Goal: Use online tool/utility: Utilize a website feature to perform a specific function

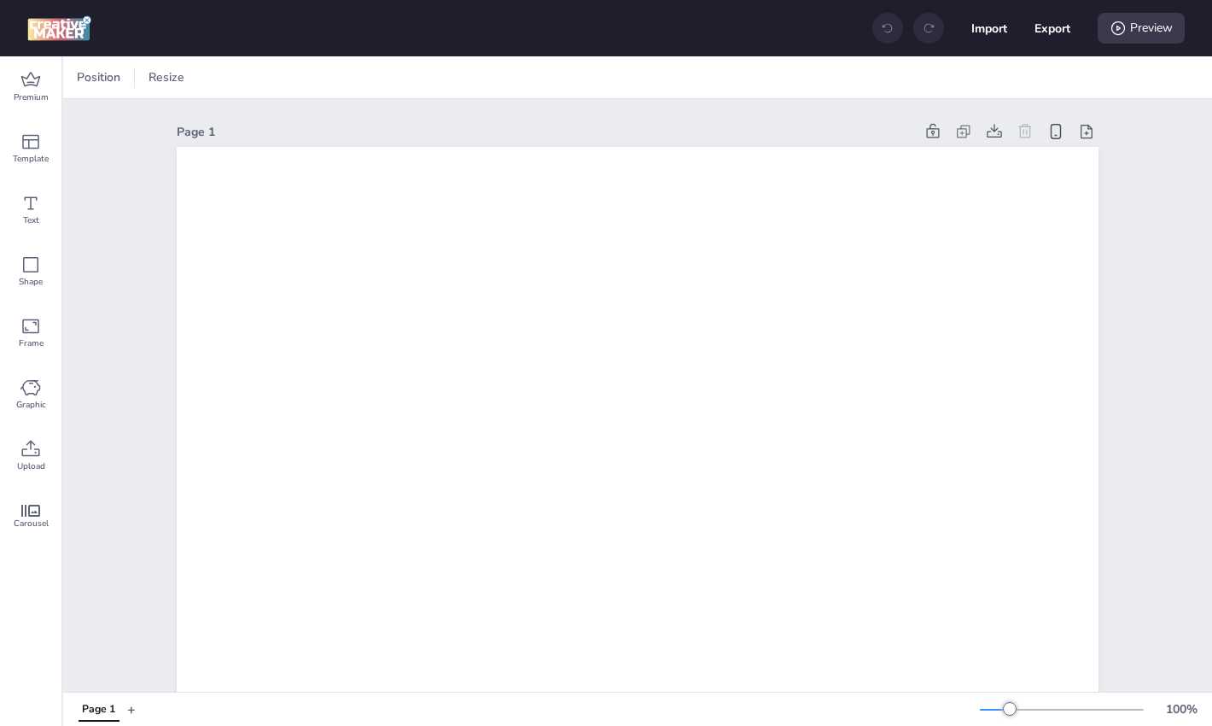
click at [295, 120] on div "Page 1" at bounding box center [638, 132] width 922 height 24
click at [43, 91] on span "Premium" at bounding box center [31, 98] width 35 height 14
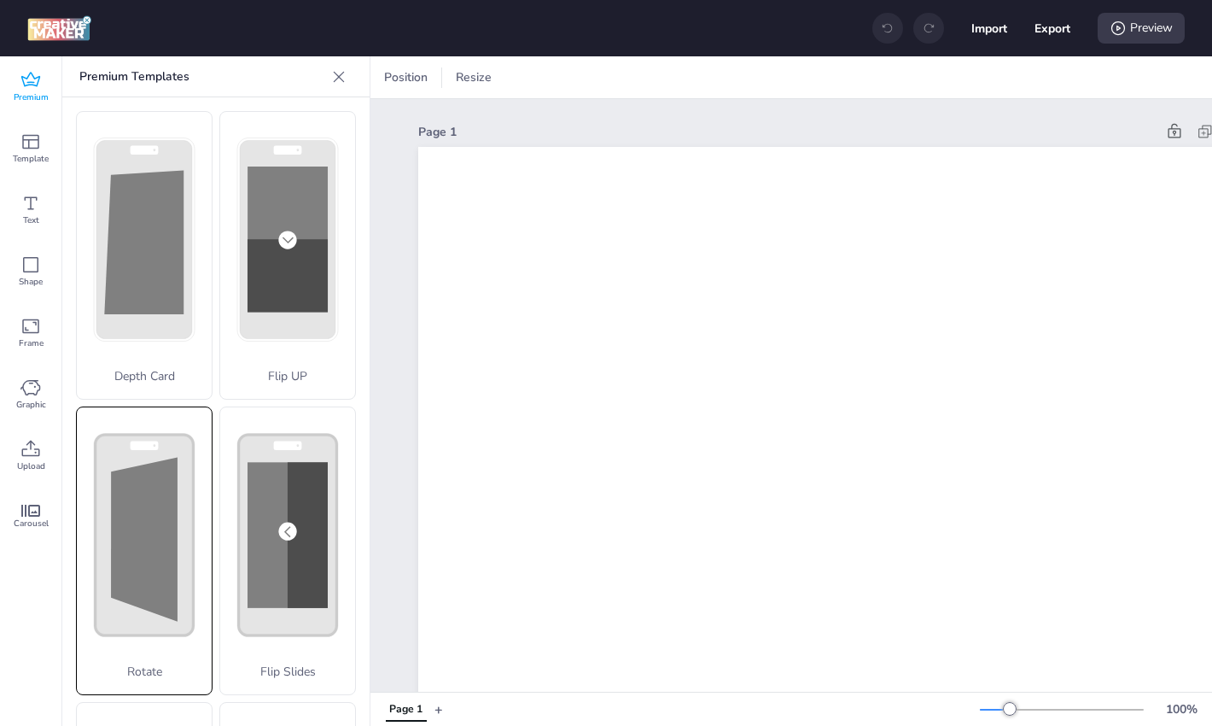
click at [149, 571] on polygon at bounding box center [144, 539] width 67 height 164
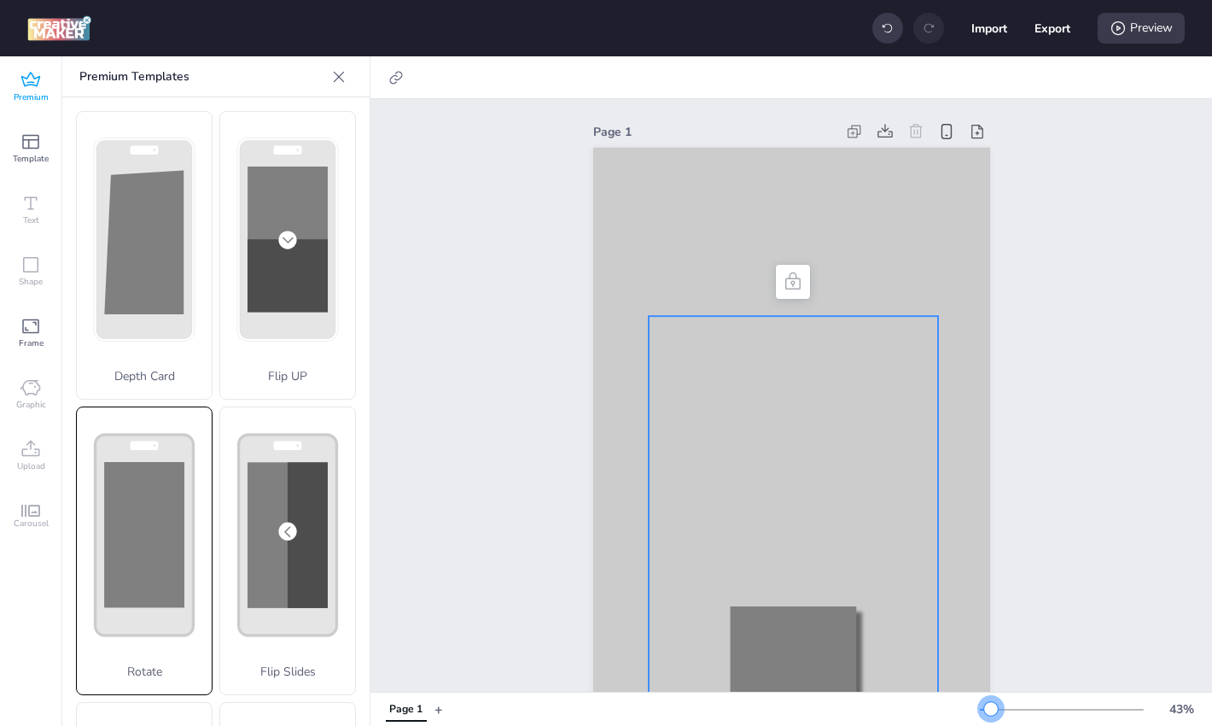
drag, startPoint x: 996, startPoint y: 713, endPoint x: 987, endPoint y: 710, distance: 8.9
click at [987, 710] on div at bounding box center [1062, 710] width 164 height 14
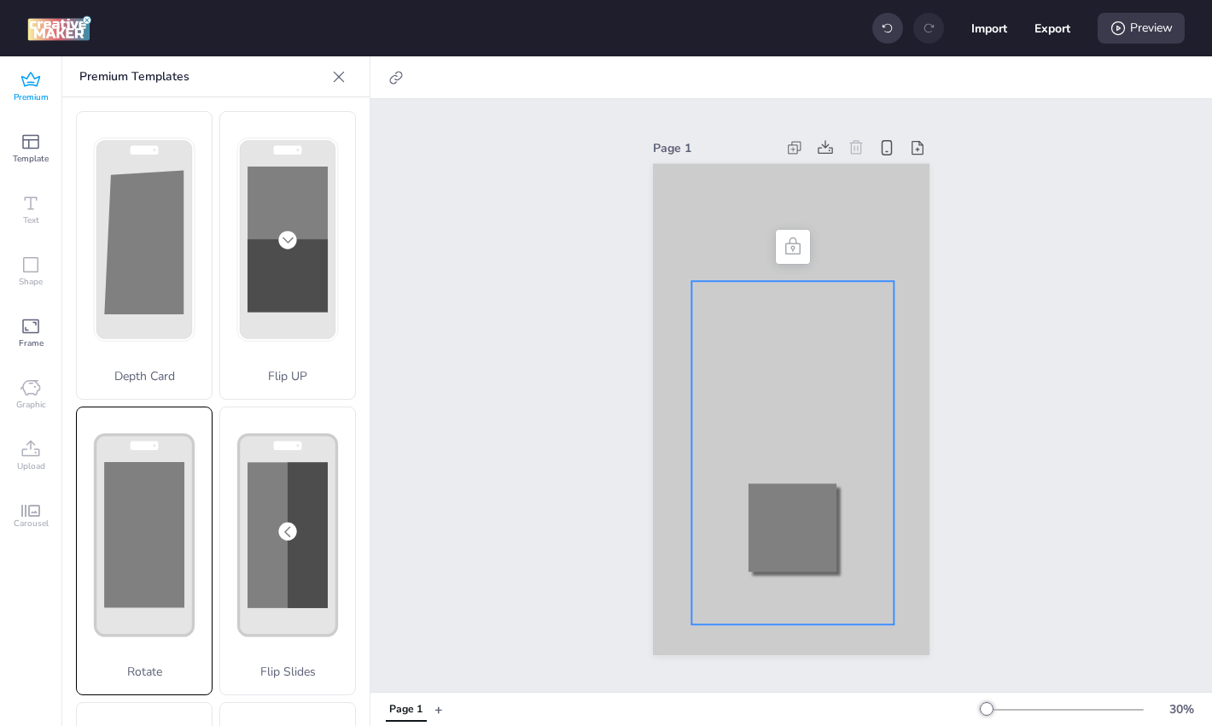
click at [806, 528] on div at bounding box center [793, 452] width 202 height 343
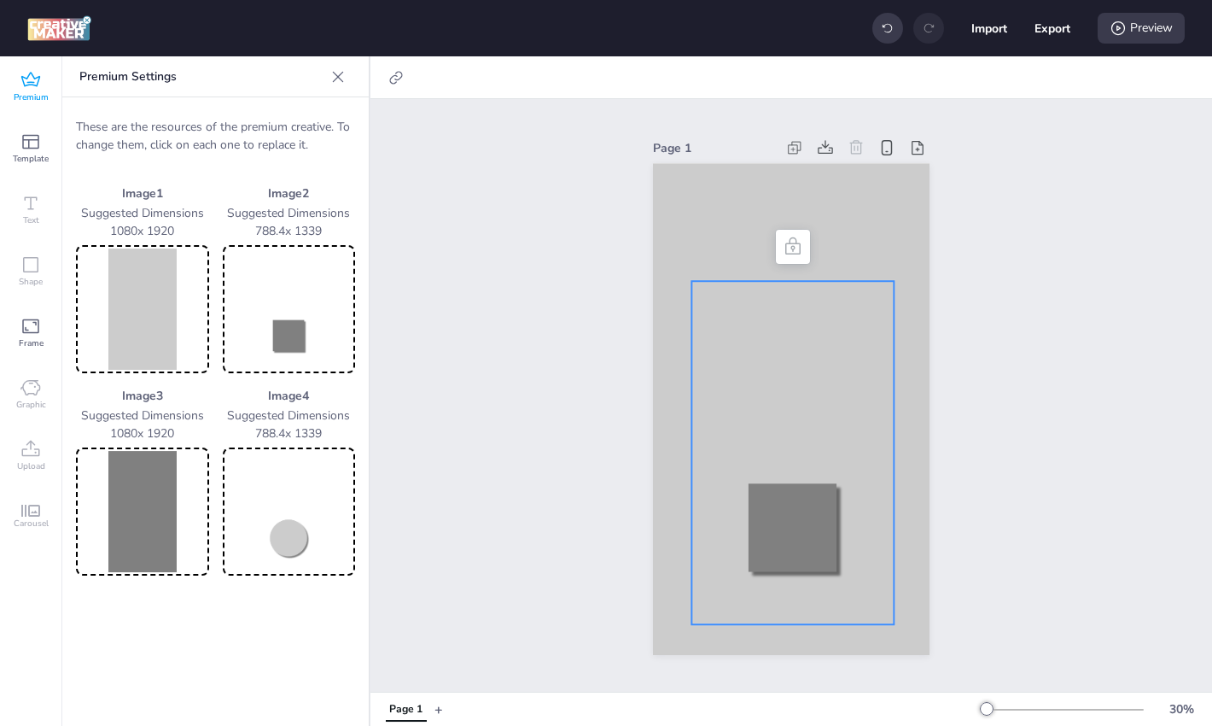
click at [806, 528] on div at bounding box center [793, 452] width 202 height 343
click at [276, 307] on img at bounding box center [289, 308] width 126 height 121
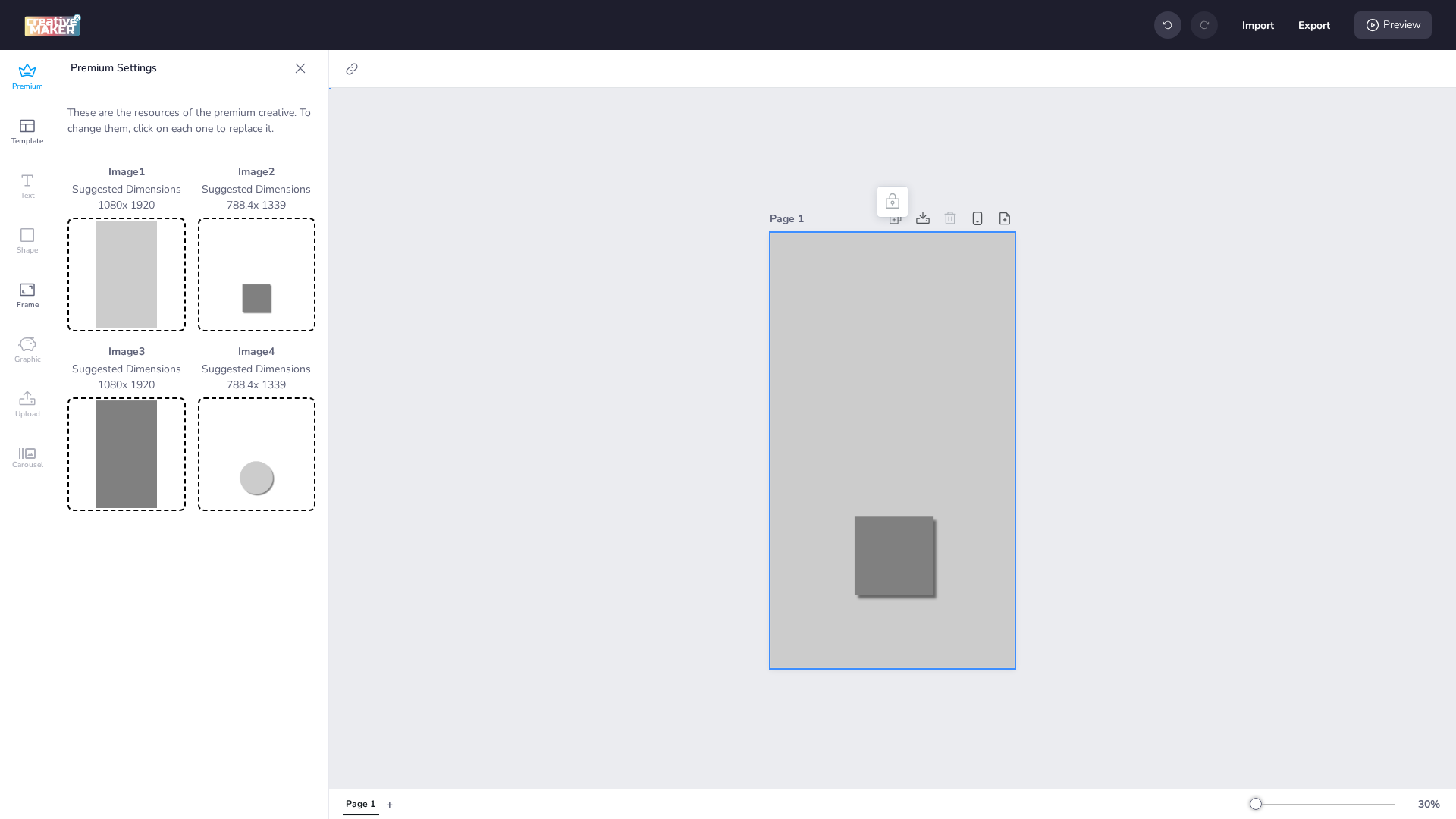
click at [855, 266] on div at bounding box center [893, 450] width 246 height 437
click at [124, 272] on img at bounding box center [126, 274] width 112 height 107
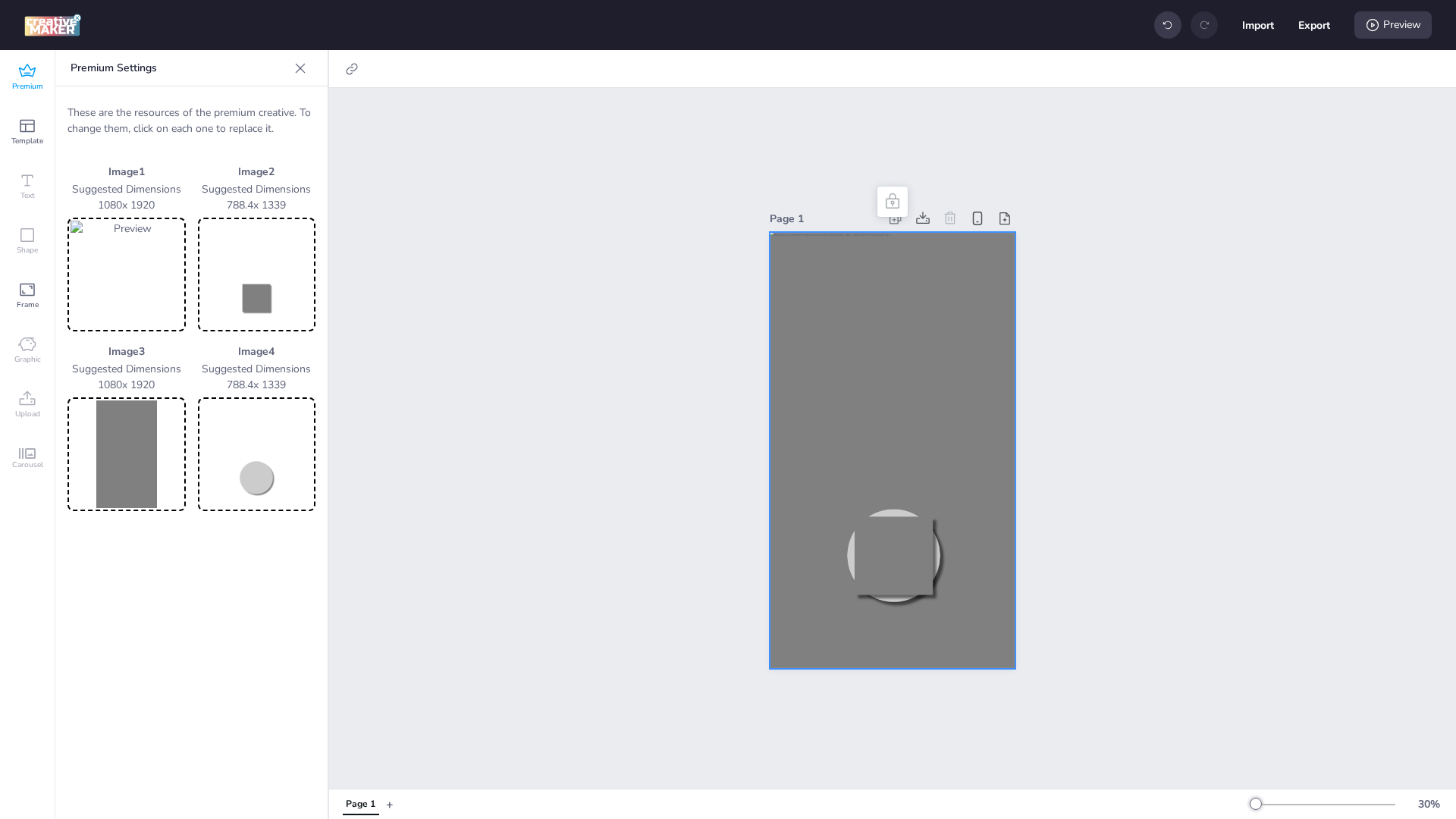
click at [127, 455] on img at bounding box center [126, 454] width 112 height 107
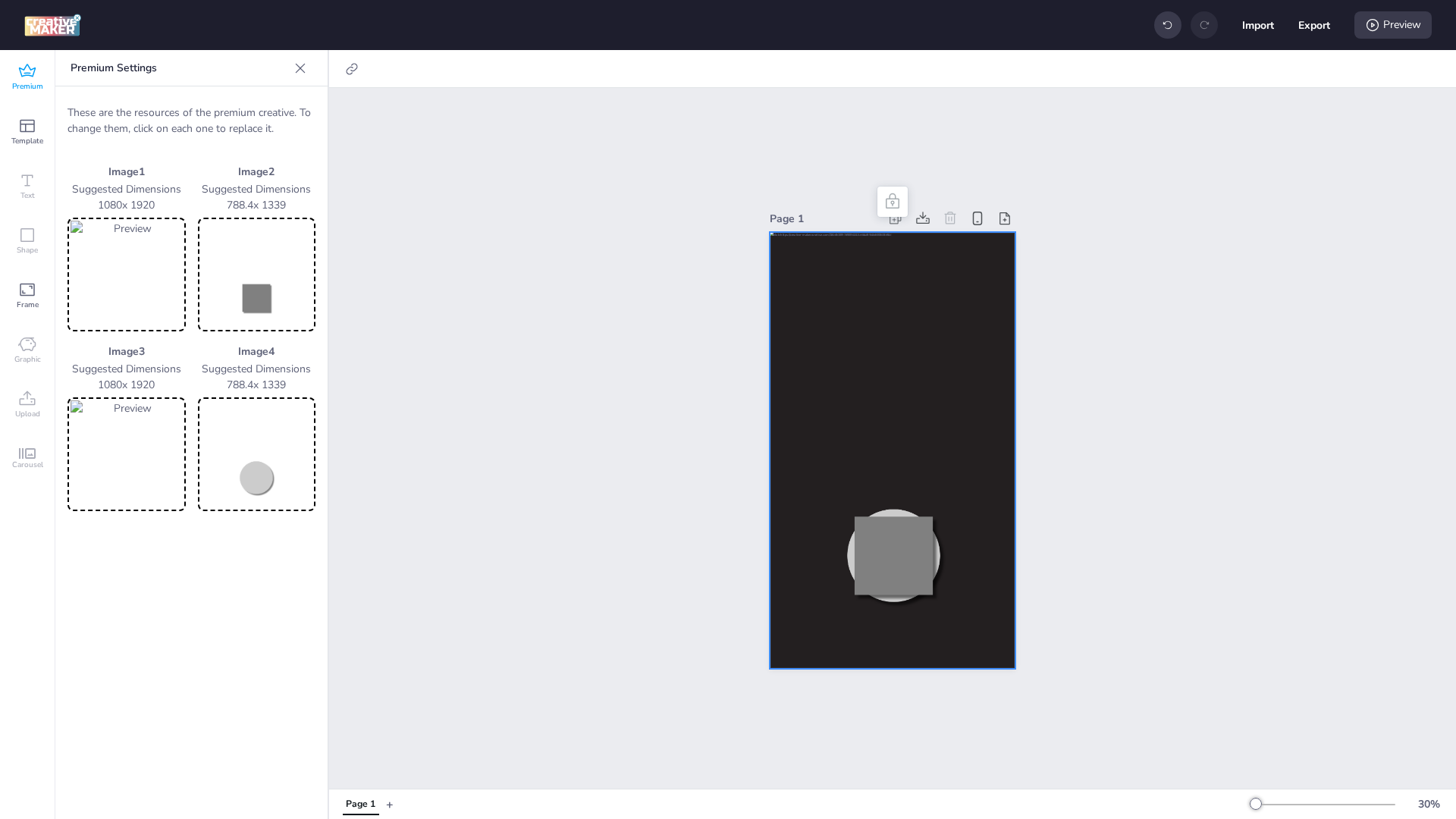
click at [263, 298] on img at bounding box center [257, 274] width 112 height 107
click at [262, 485] on img at bounding box center [257, 454] width 112 height 107
click at [262, 309] on img at bounding box center [257, 274] width 112 height 107
click at [282, 458] on img at bounding box center [257, 454] width 112 height 107
click at [1077, 27] on div "Preview" at bounding box center [1393, 25] width 77 height 28
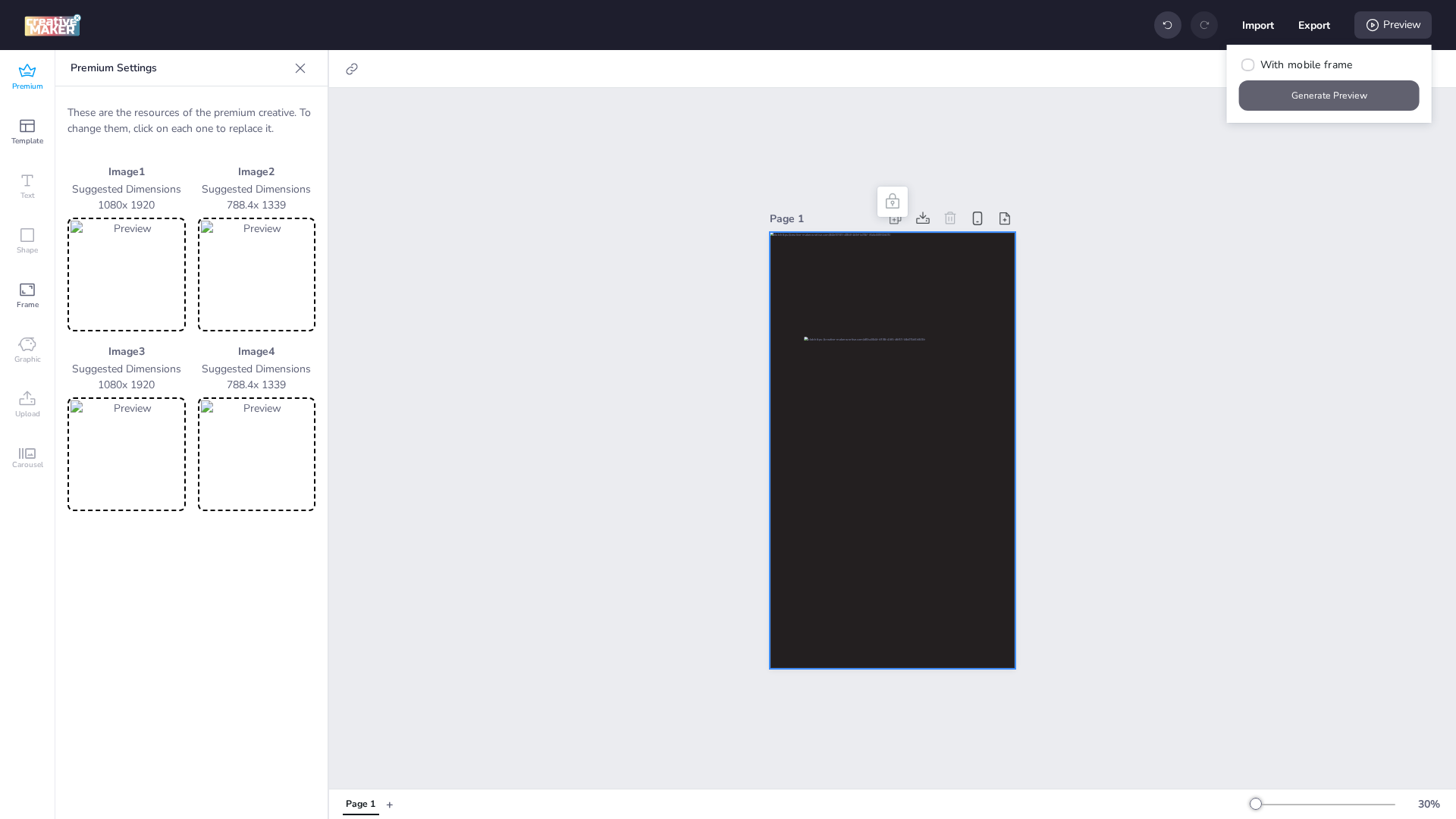
click at [1077, 107] on button "Generate Preview" at bounding box center [1329, 96] width 180 height 30
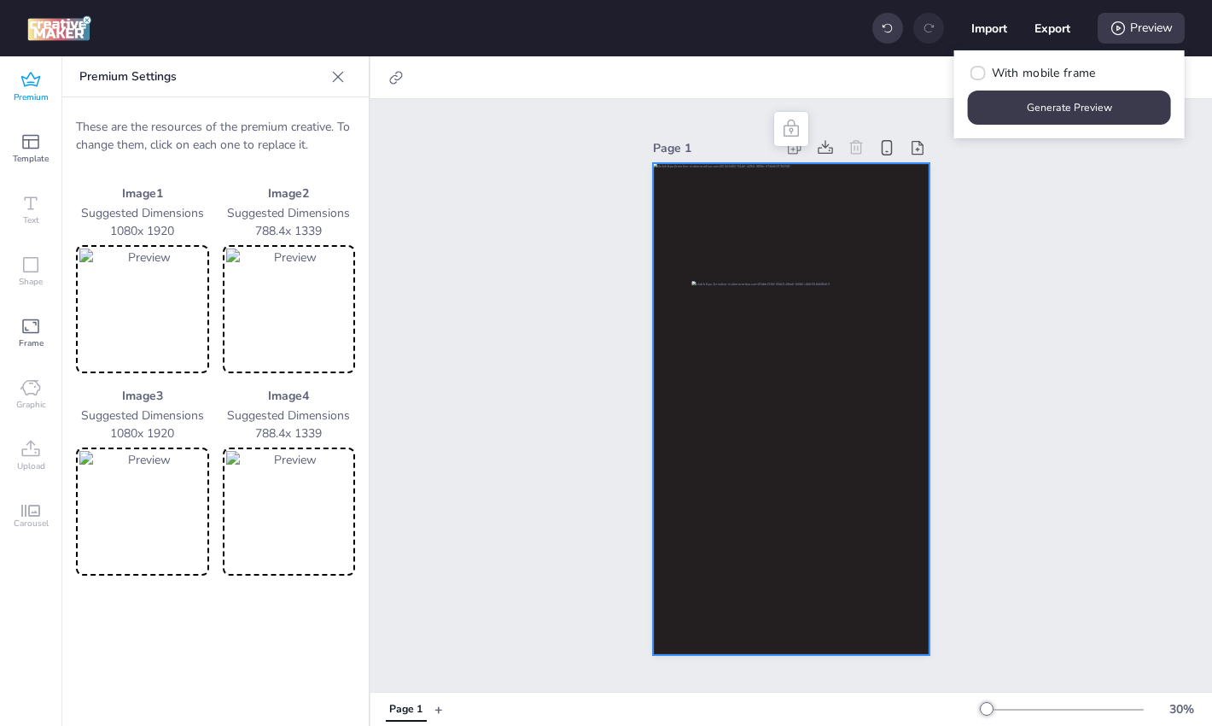
click at [297, 292] on img at bounding box center [289, 308] width 126 height 121
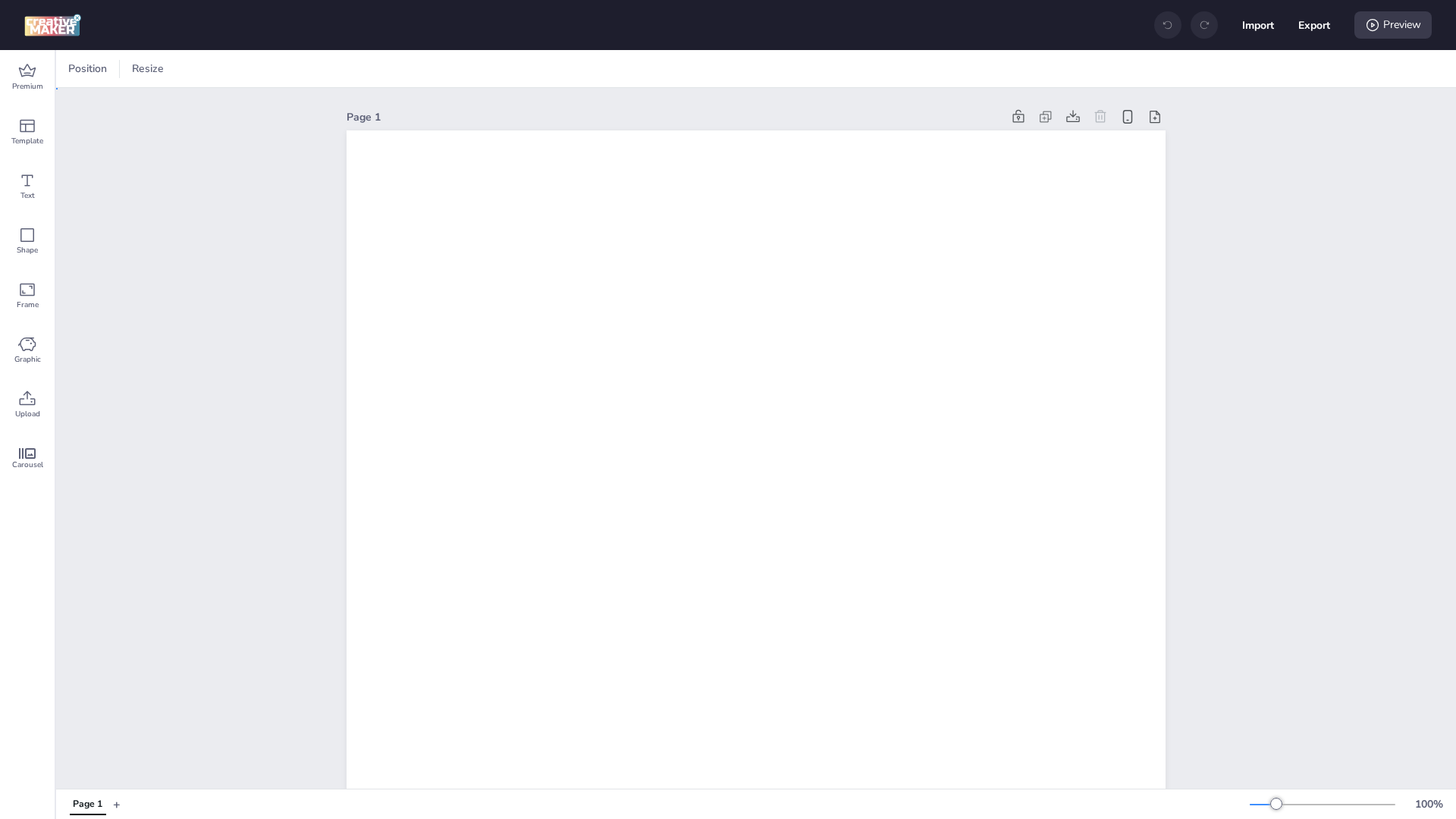
drag, startPoint x: 300, startPoint y: 280, endPoint x: 204, endPoint y: 202, distance: 123.7
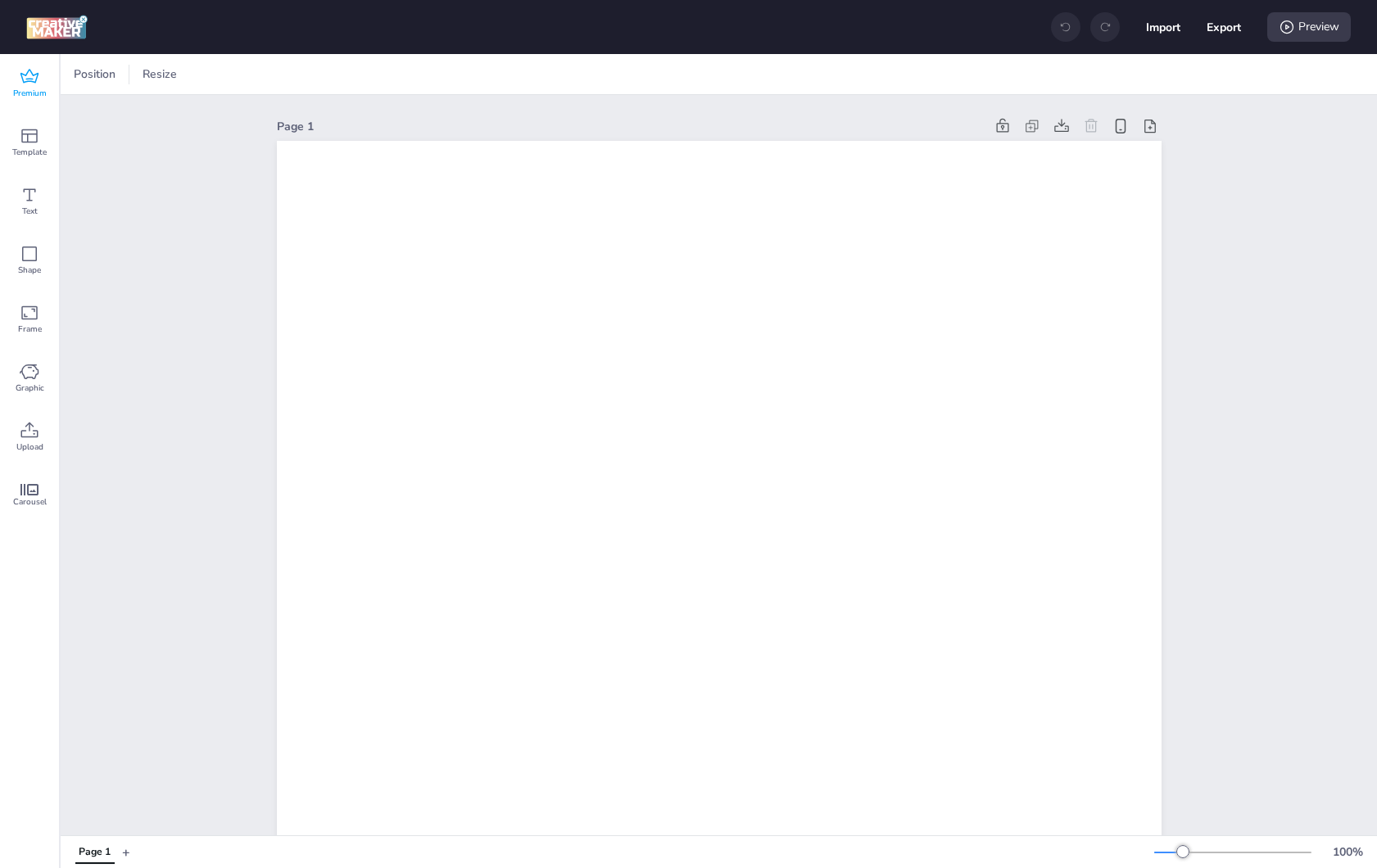
click at [16, 70] on div "Premium" at bounding box center [29, 82] width 59 height 59
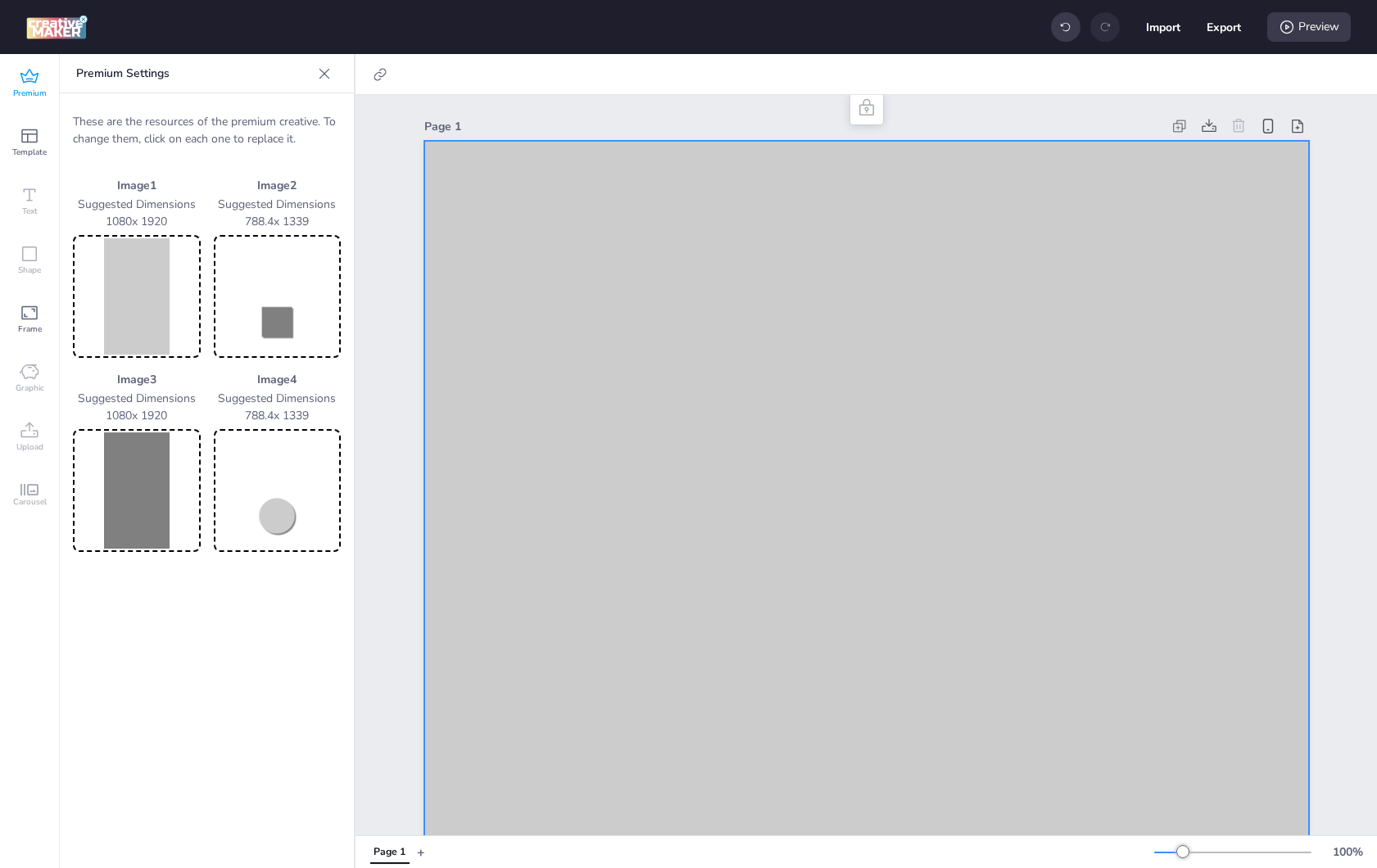
click at [136, 316] on img at bounding box center [136, 295] width 121 height 116
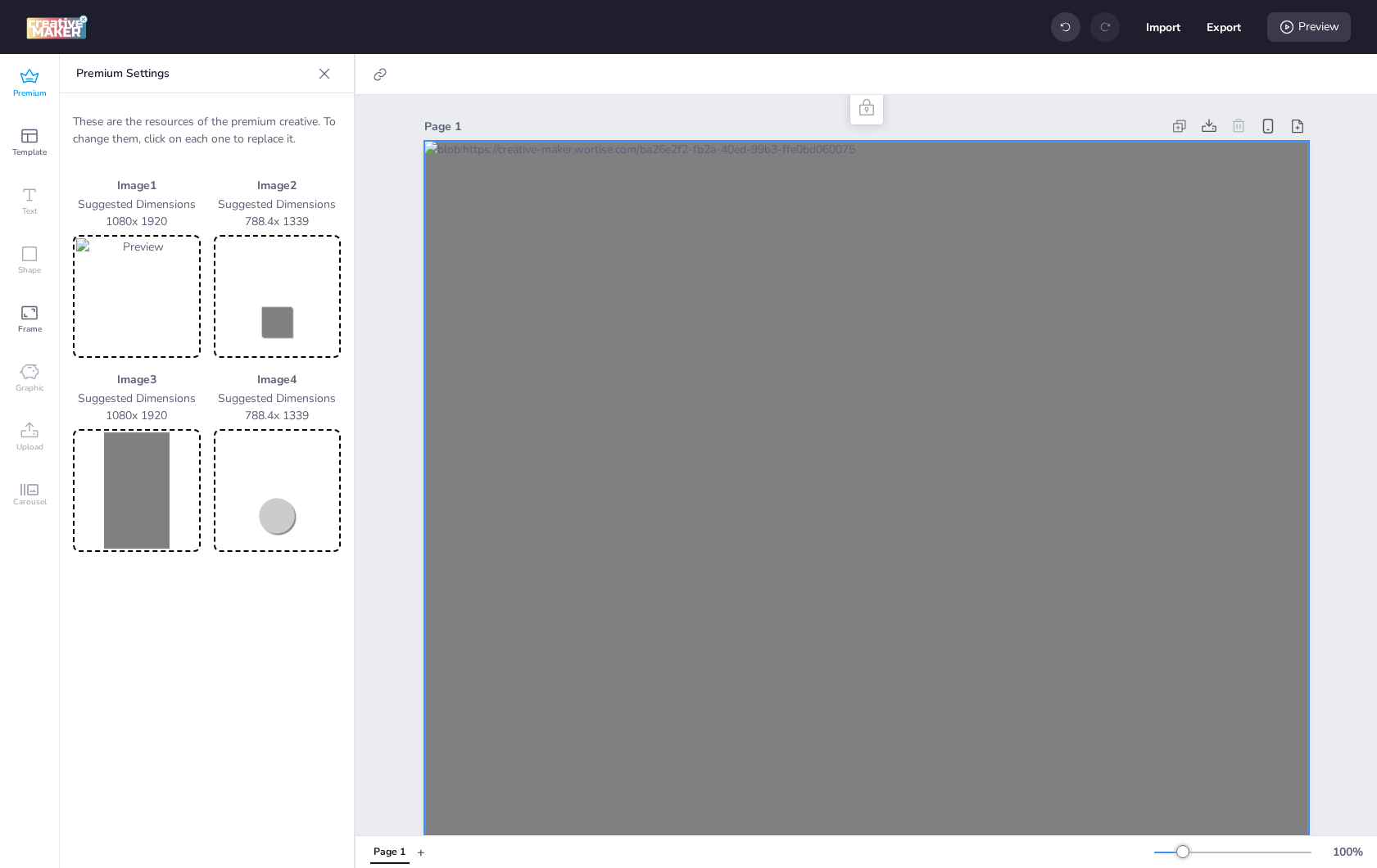
click at [129, 477] on img at bounding box center [136, 490] width 121 height 116
click at [296, 311] on img at bounding box center [277, 295] width 121 height 116
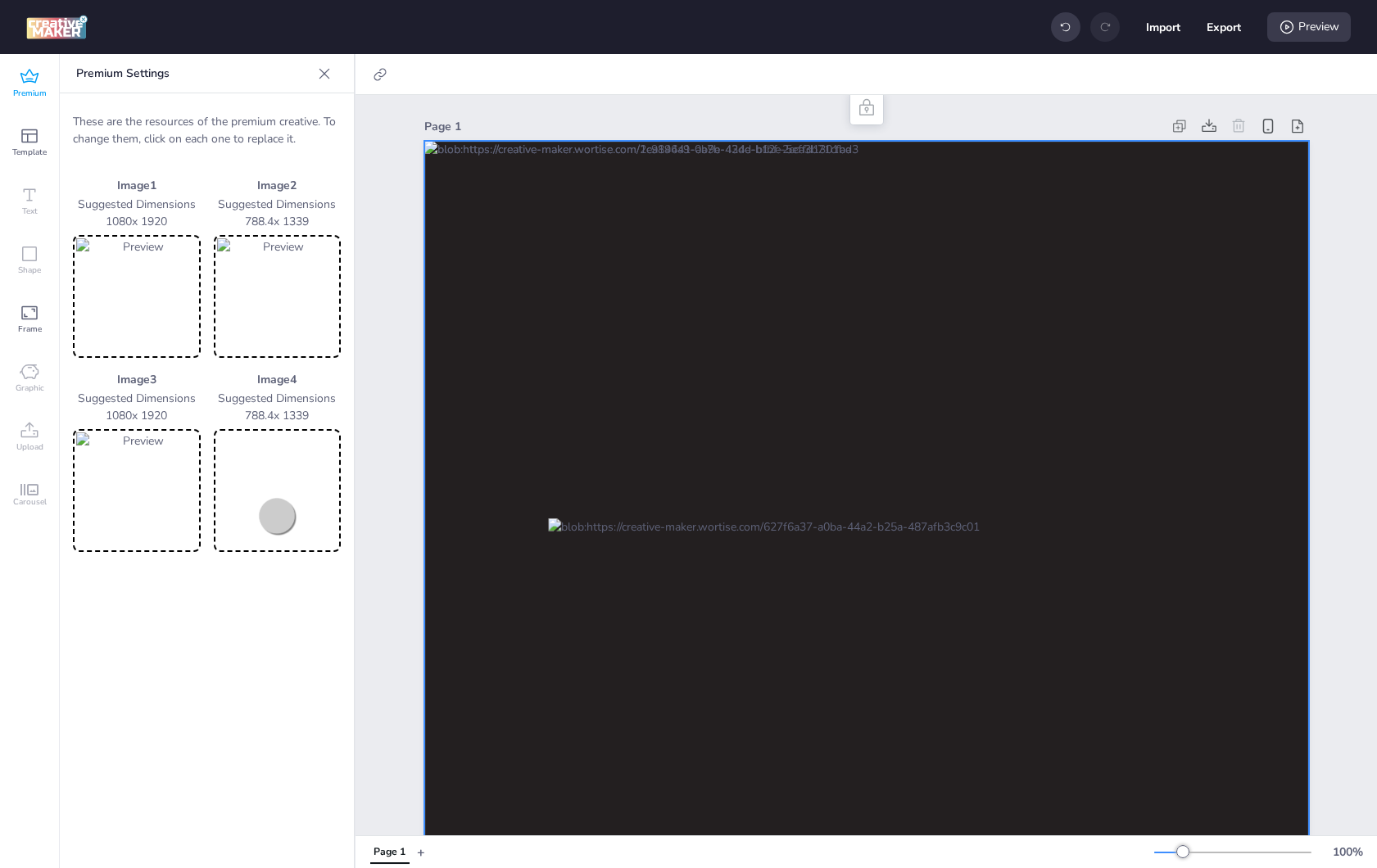
click at [279, 520] on img at bounding box center [277, 490] width 121 height 116
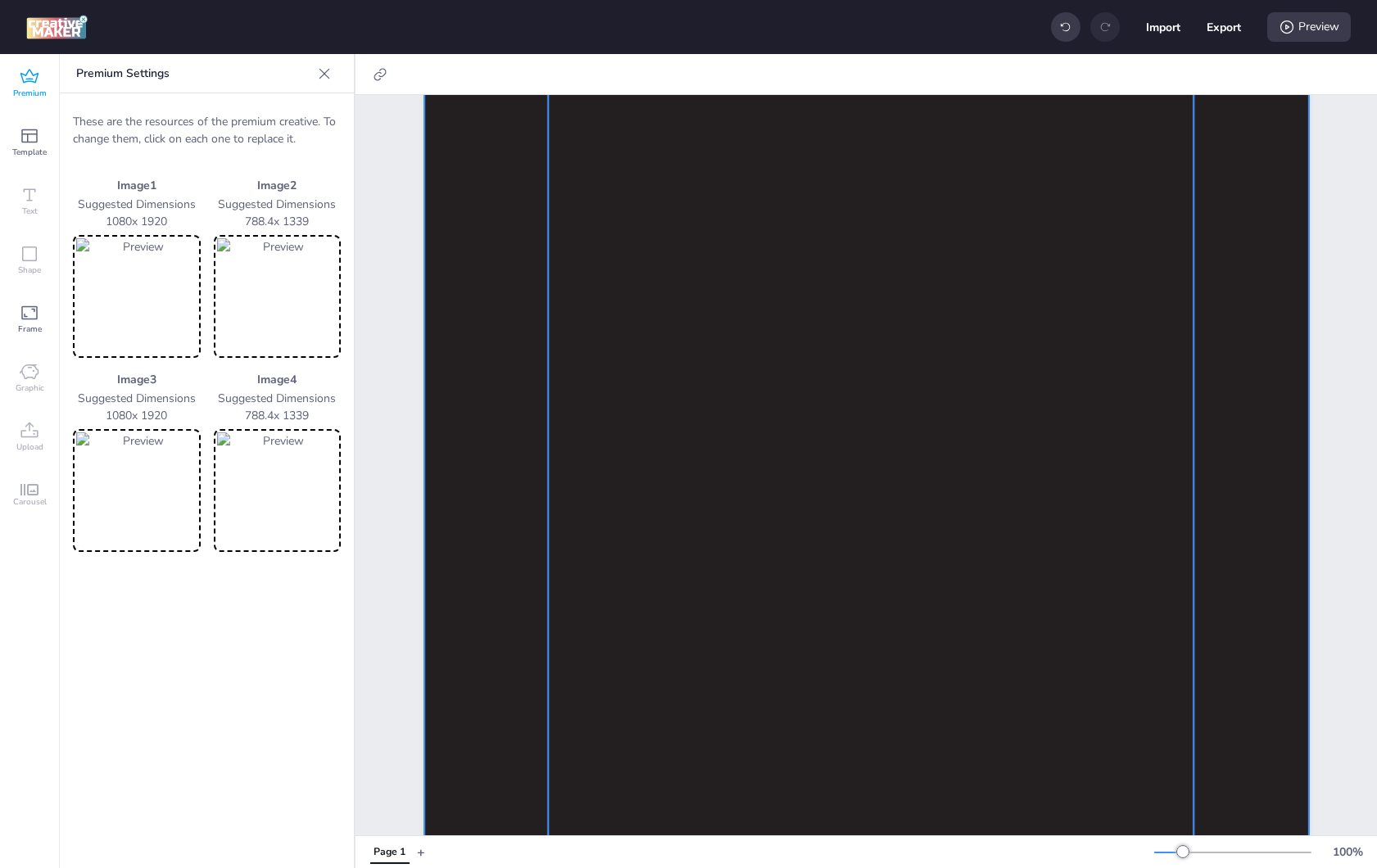
scroll to position [121, 0]
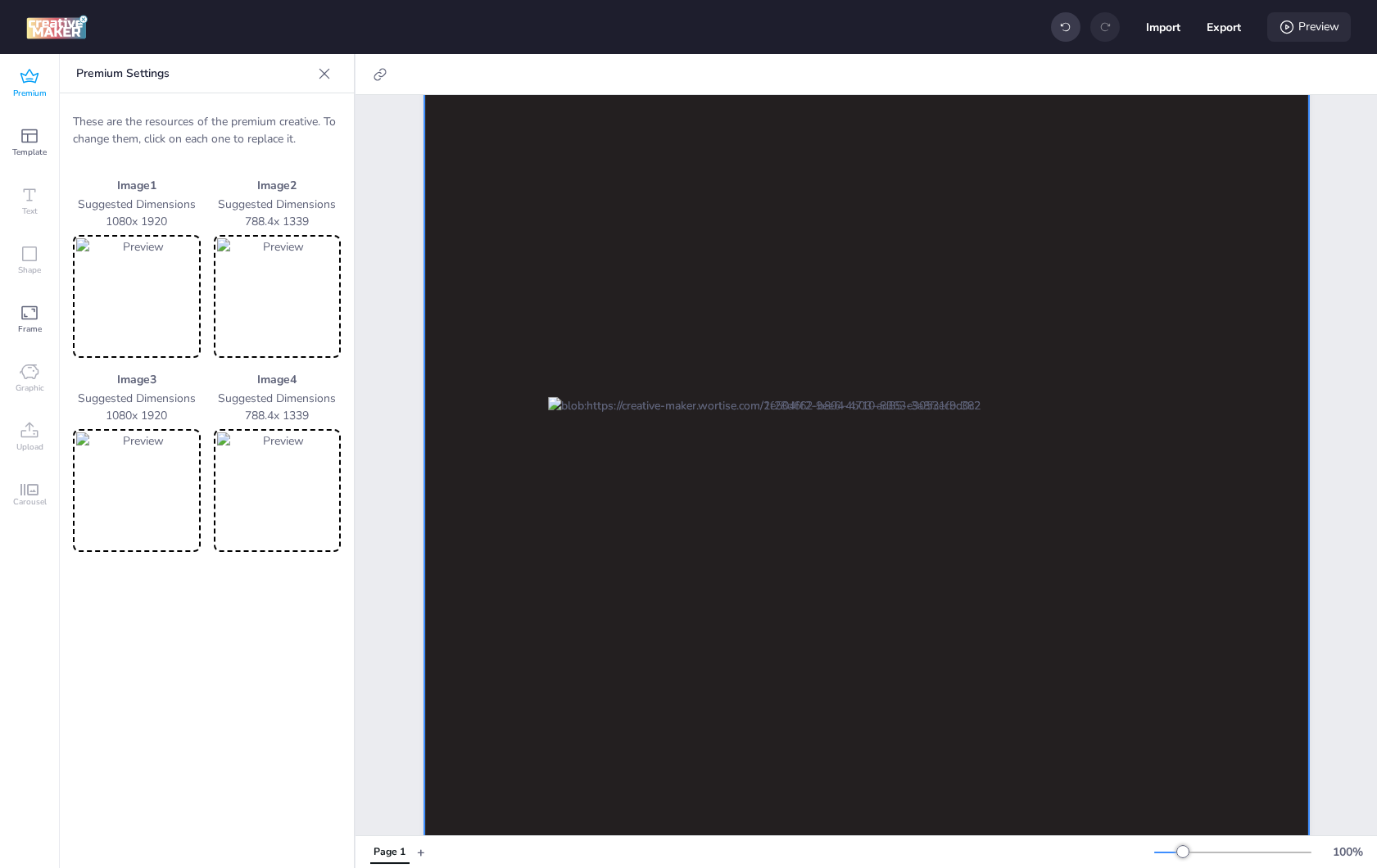
click at [1317, 25] on div "Preview" at bounding box center [1309, 27] width 83 height 30
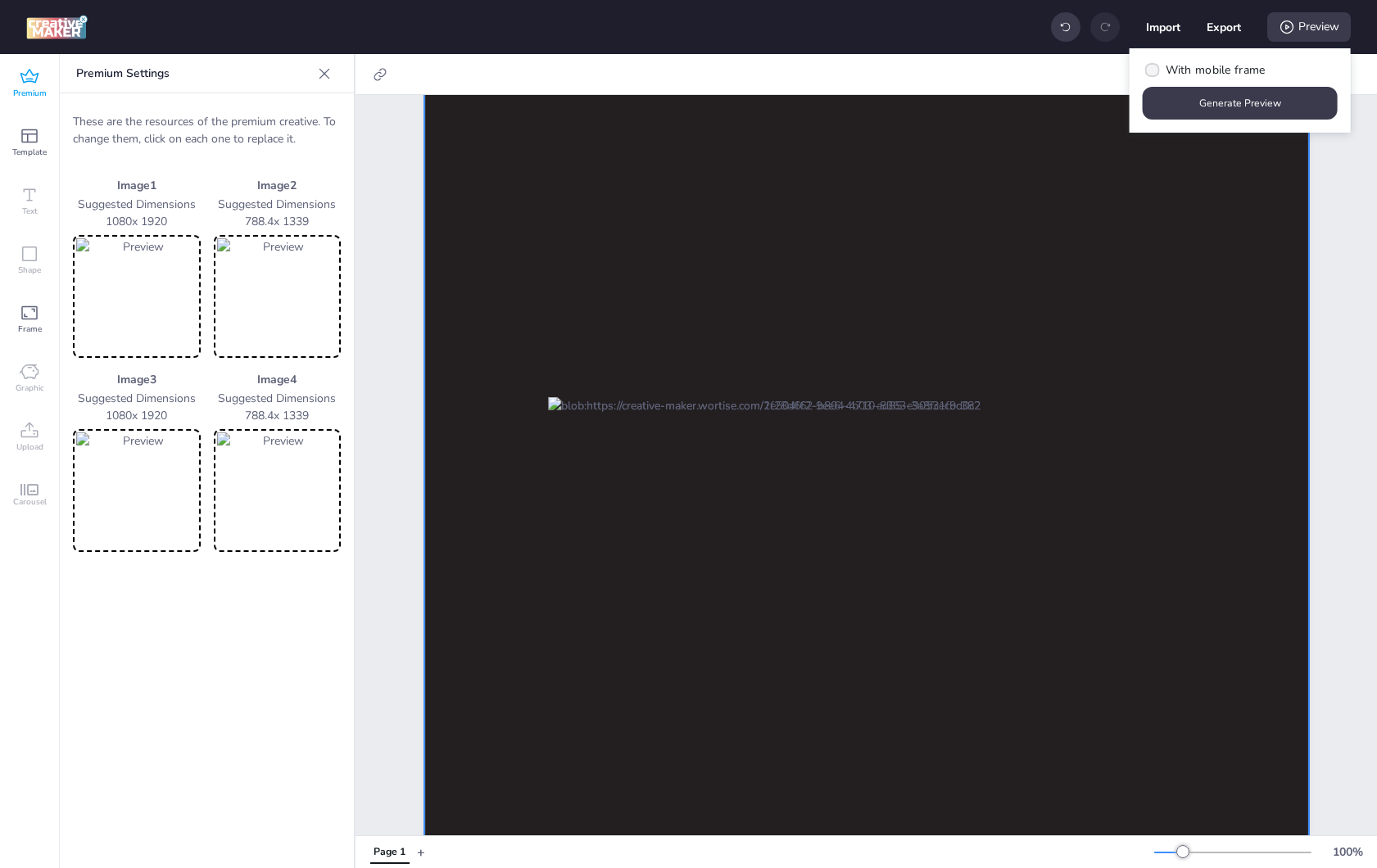
click at [1210, 68] on span "With mobile frame" at bounding box center [1216, 70] width 100 height 17
click at [1155, 71] on input "With mobile frame" at bounding box center [1150, 76] width 11 height 11
checkbox input "true"
click at [1224, 102] on button "Generate Preview" at bounding box center [1240, 104] width 195 height 33
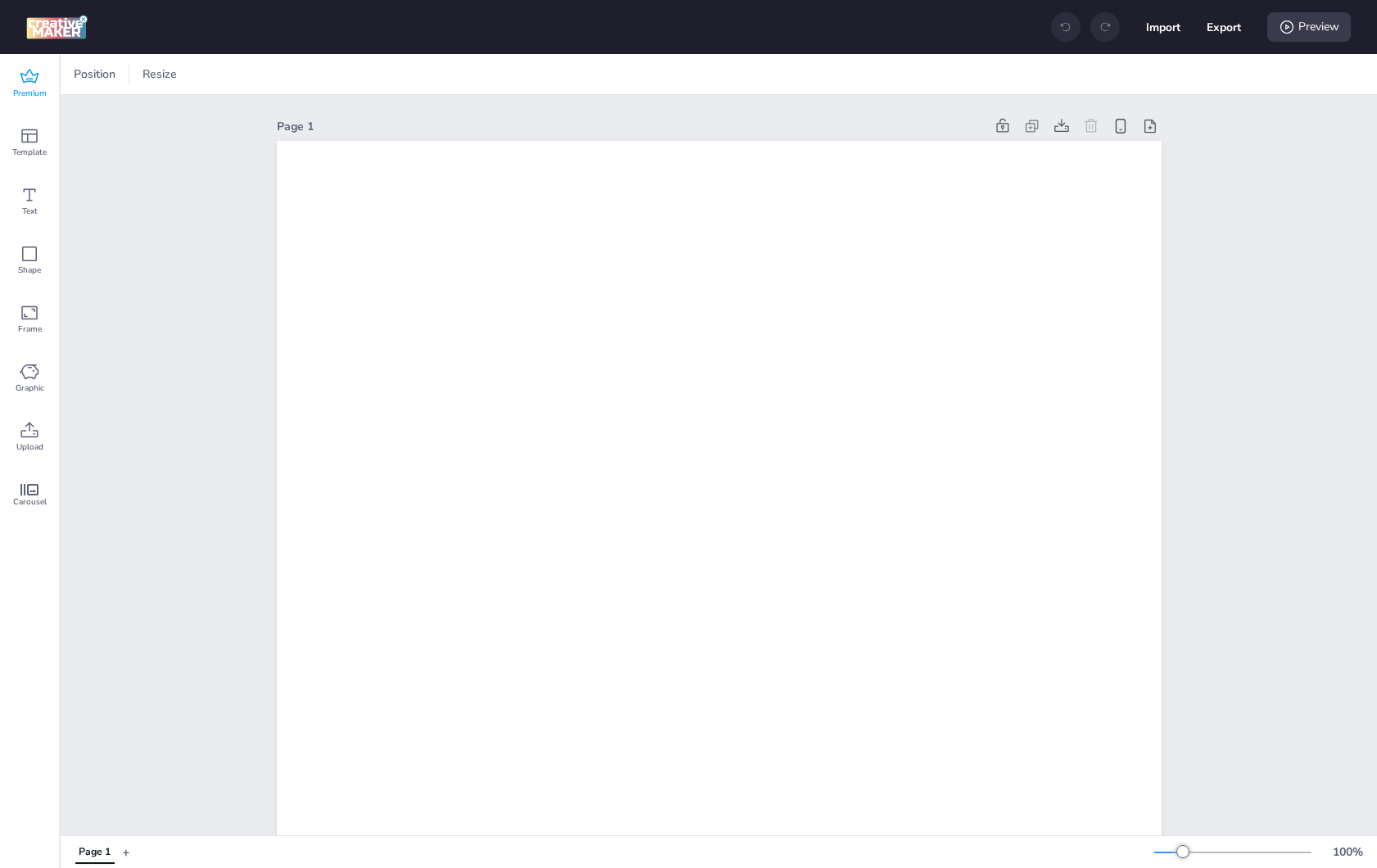
click at [32, 87] on span "Premium" at bounding box center [30, 94] width 34 height 13
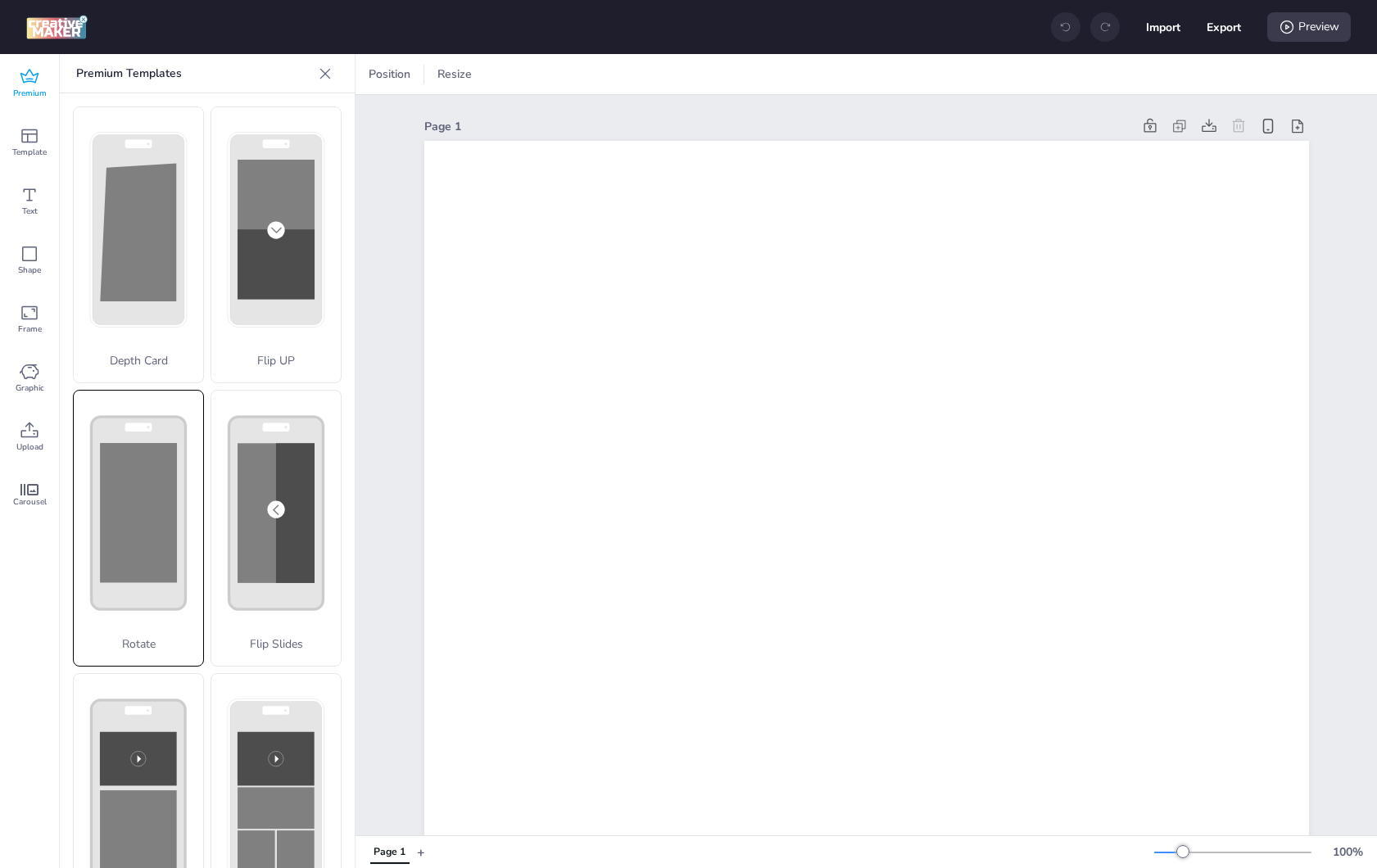
click at [136, 465] on div "Rotate" at bounding box center [138, 528] width 131 height 277
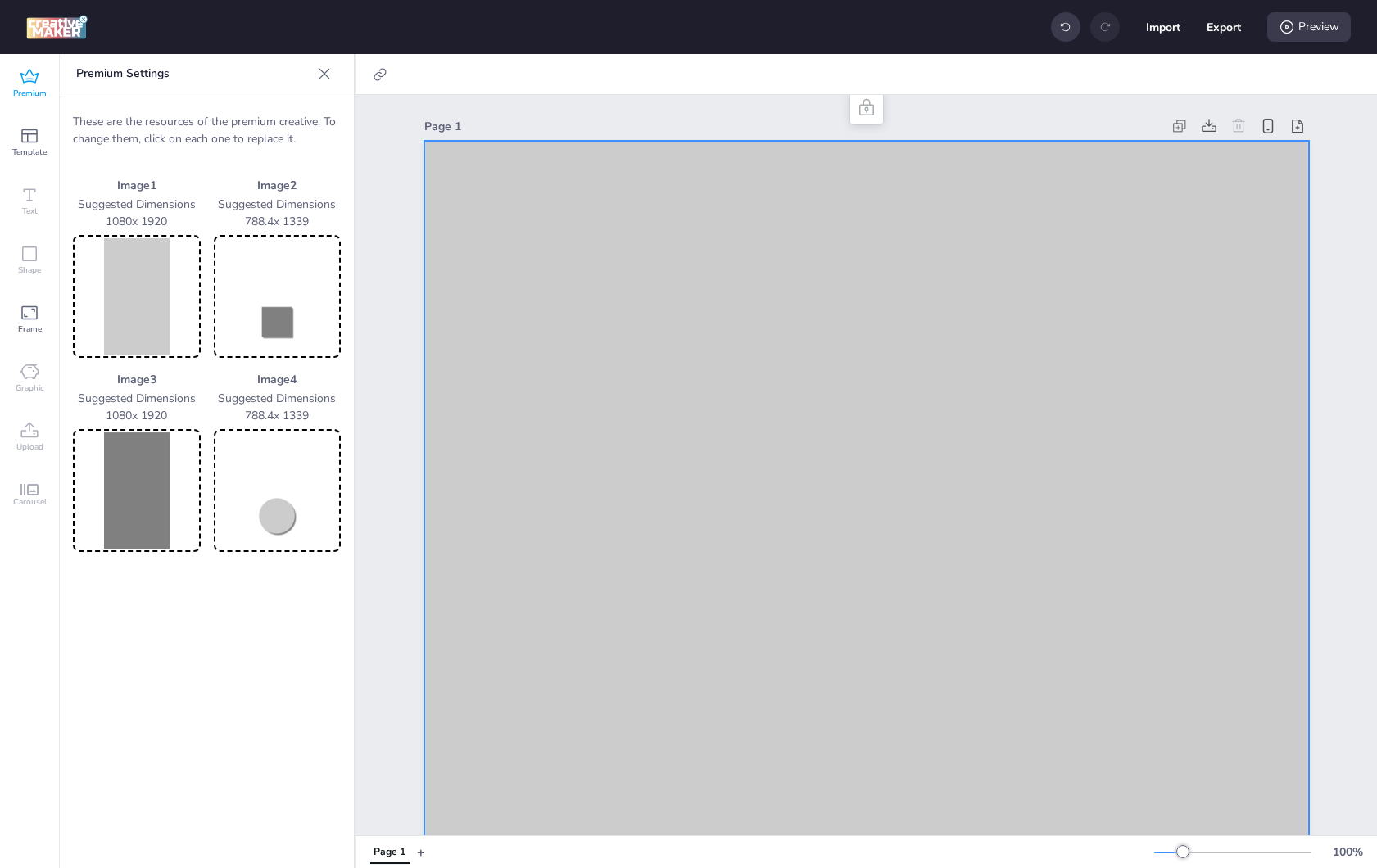
click at [130, 270] on img at bounding box center [136, 295] width 121 height 116
click at [142, 265] on img at bounding box center [136, 295] width 121 height 116
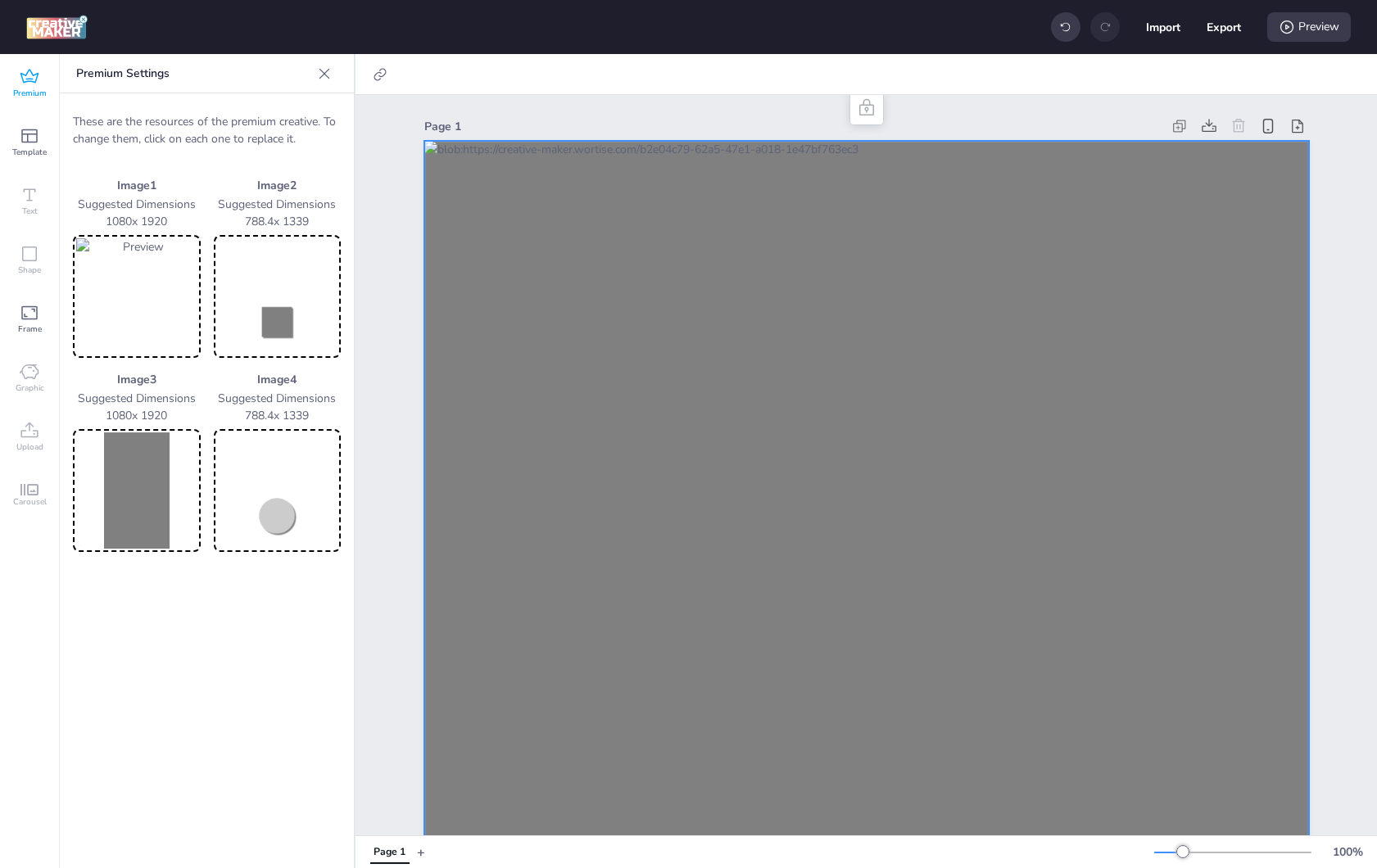
click at [145, 484] on img at bounding box center [136, 490] width 121 height 116
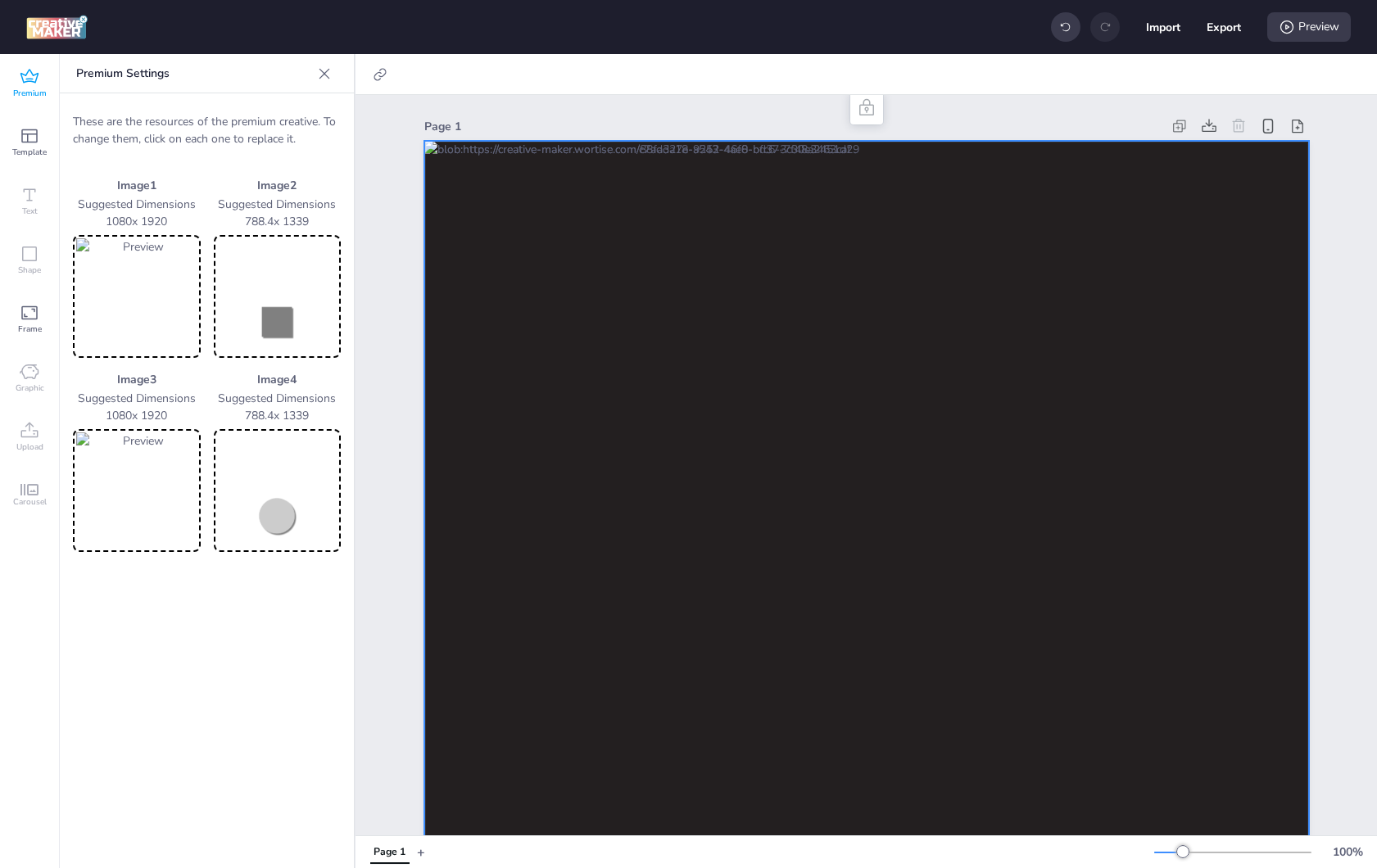
click at [238, 283] on img at bounding box center [277, 295] width 121 height 116
click at [277, 497] on img at bounding box center [277, 490] width 121 height 116
click at [1315, 14] on div "Preview" at bounding box center [1309, 27] width 83 height 30
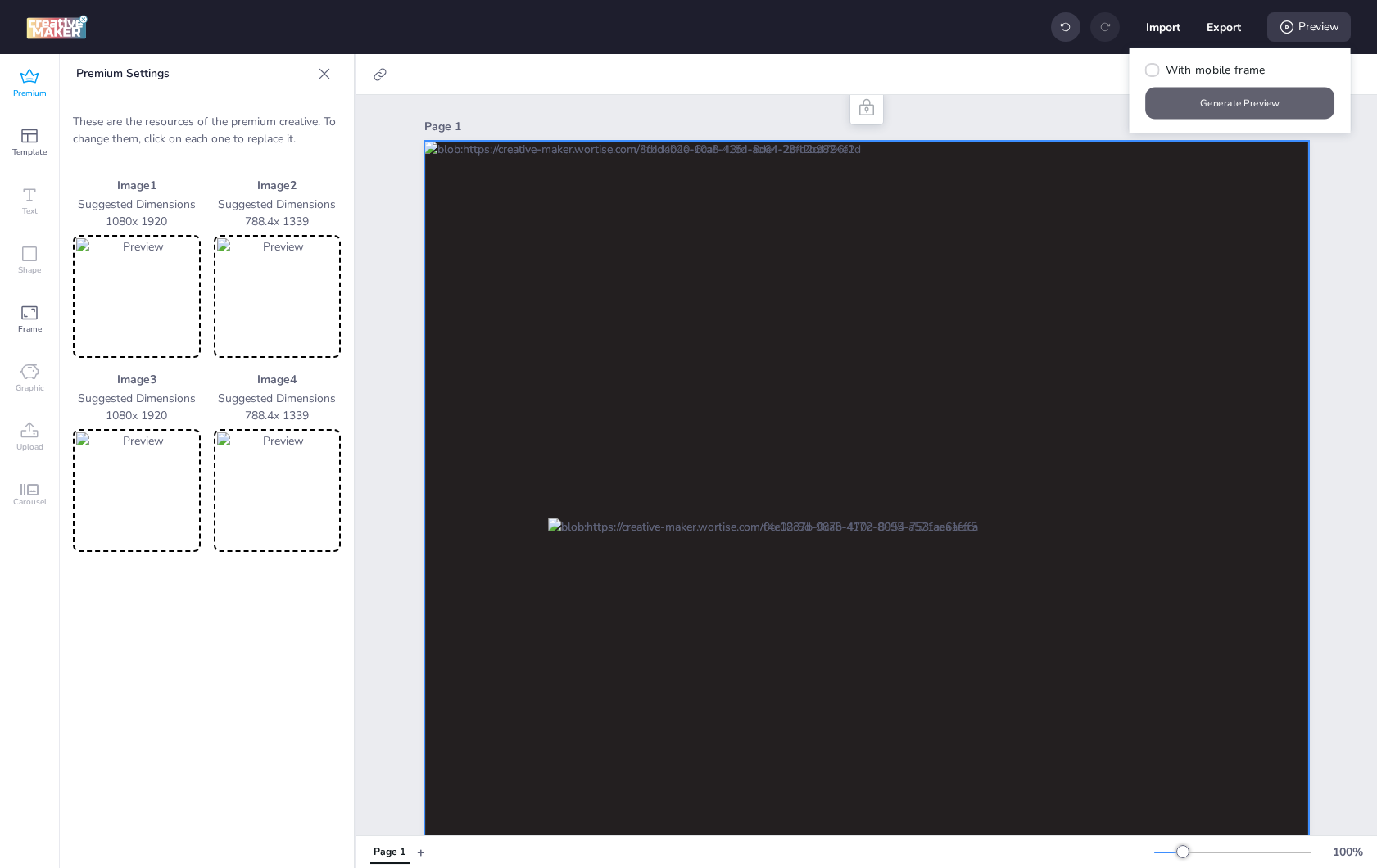
click at [1279, 112] on button "Generate Preview" at bounding box center [1240, 103] width 189 height 32
